Goal: Find specific page/section: Find specific page/section

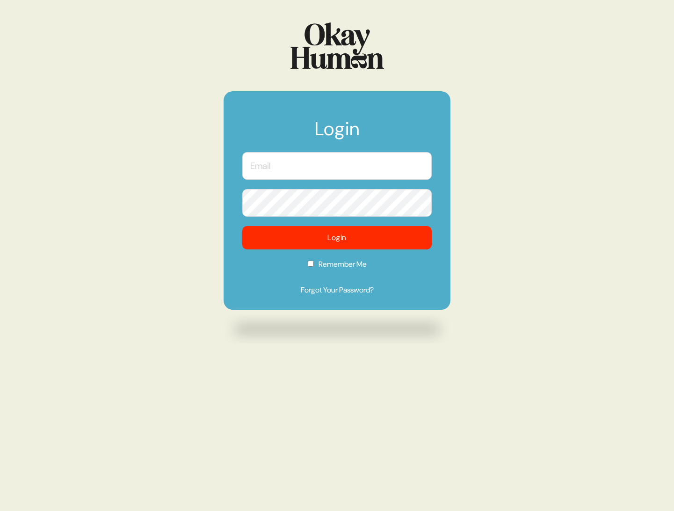
click at [265, 166] on input "text" at bounding box center [336, 166] width 189 height 28
type input "[PERSON_NAME][EMAIL_ADDRESS][DOMAIN_NAME]"
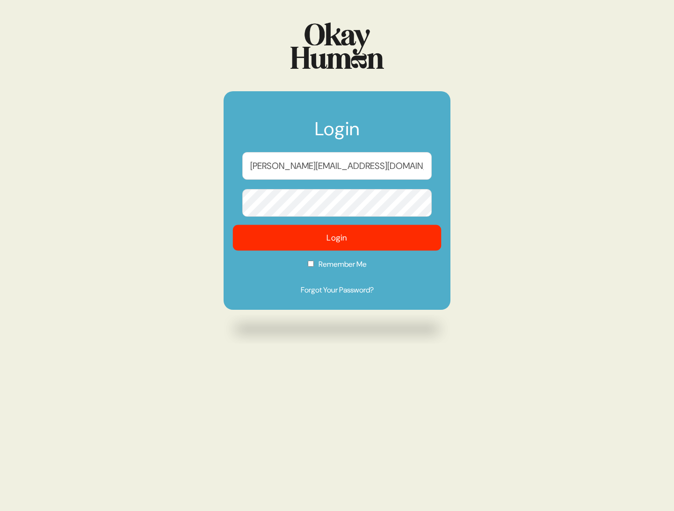
click at [297, 235] on button "Login" at bounding box center [337, 238] width 209 height 26
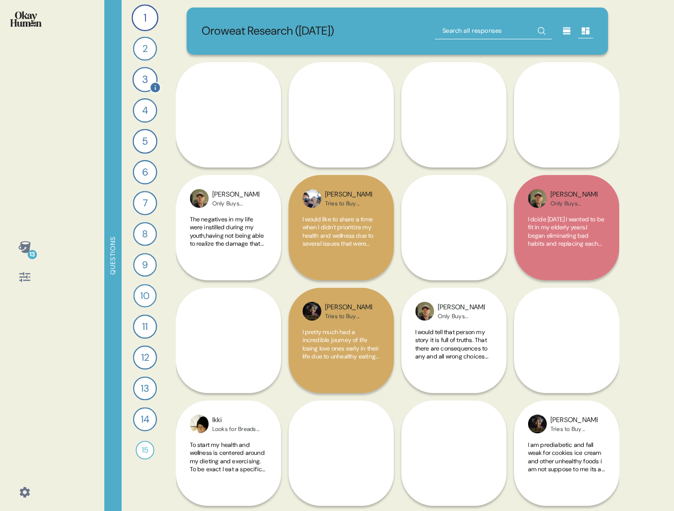
click at [148, 82] on div "3" at bounding box center [144, 79] width 25 height 25
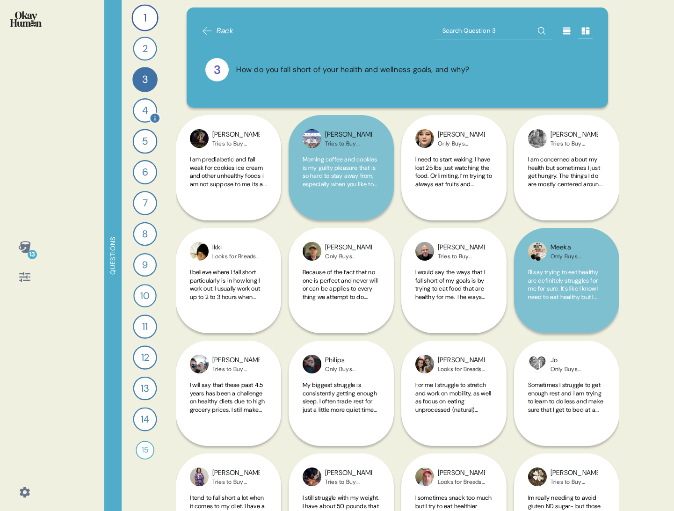
click at [144, 112] on div "4" at bounding box center [145, 110] width 24 height 24
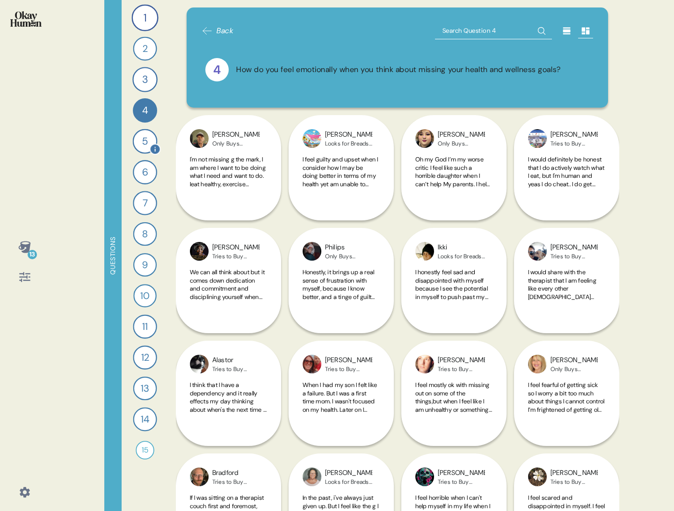
click at [144, 142] on div "5" at bounding box center [144, 141] width 25 height 25
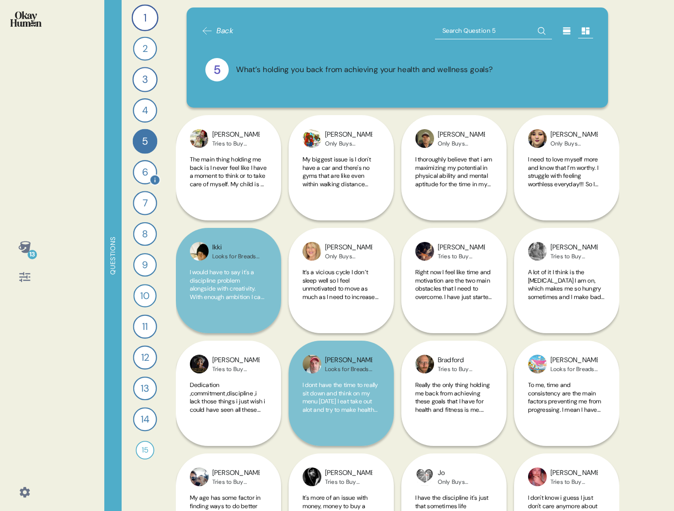
click at [142, 174] on div "6" at bounding box center [145, 172] width 24 height 24
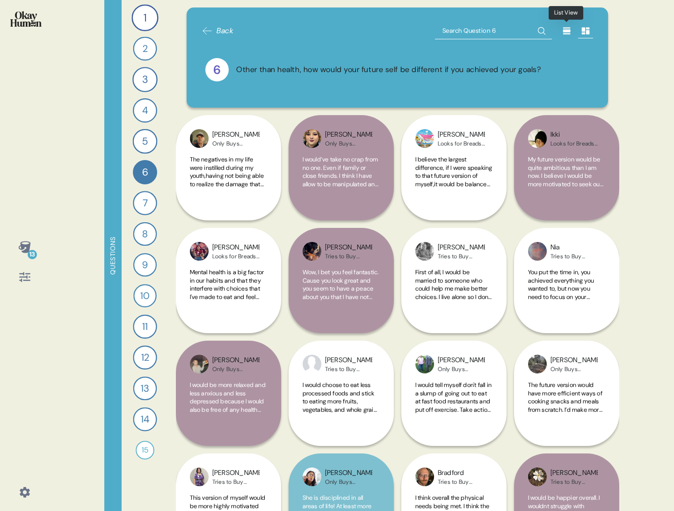
click at [567, 31] on icon at bounding box center [566, 31] width 7 height 7
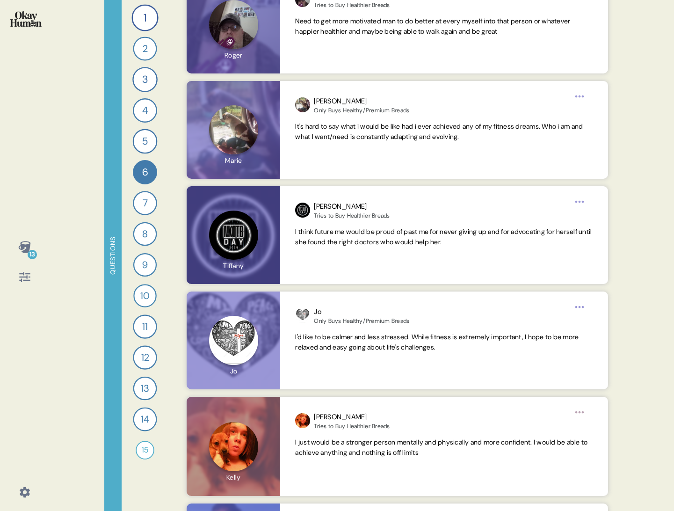
scroll to position [2273, 0]
